Goal: Task Accomplishment & Management: Use online tool/utility

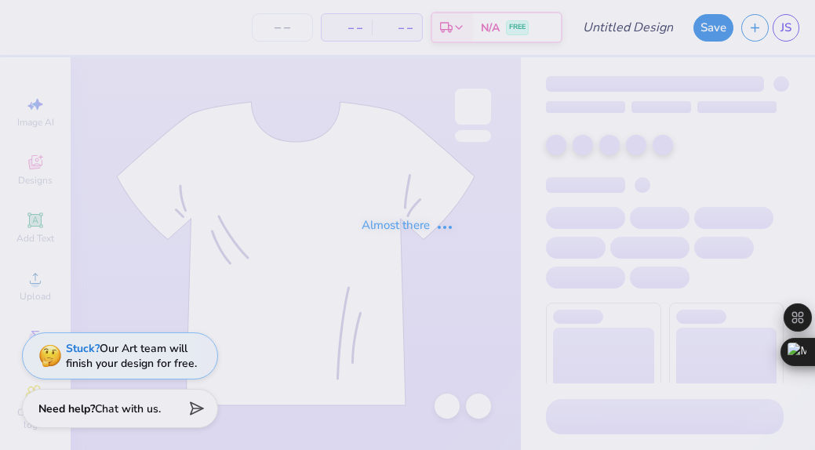
type input "dog tailgate"
type input "60"
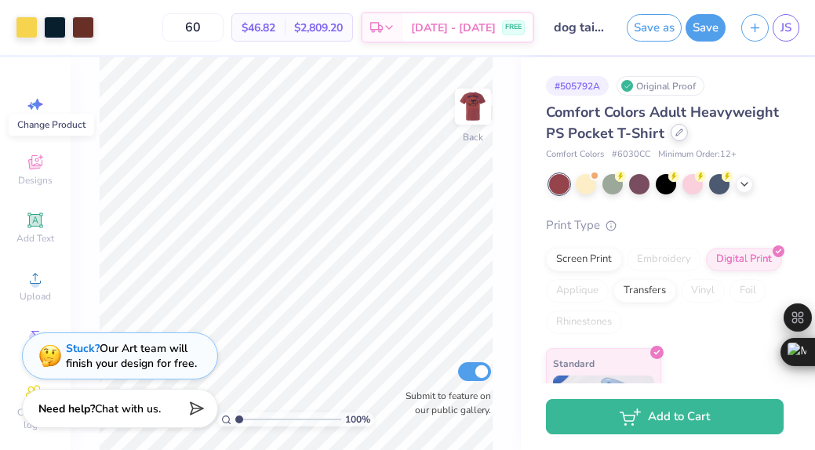
click at [675, 136] on icon at bounding box center [679, 133] width 8 height 8
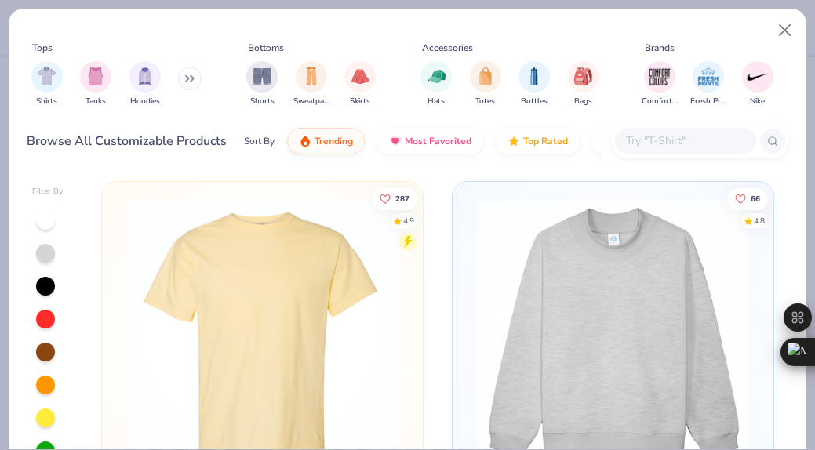
click at [636, 146] on input "text" at bounding box center [684, 141] width 121 height 18
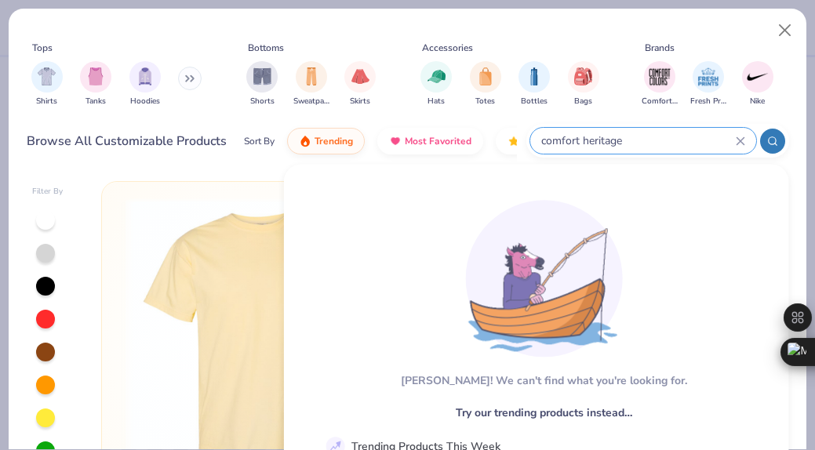
type input "comfort heritage"
